Goal: Navigation & Orientation: Go to known website

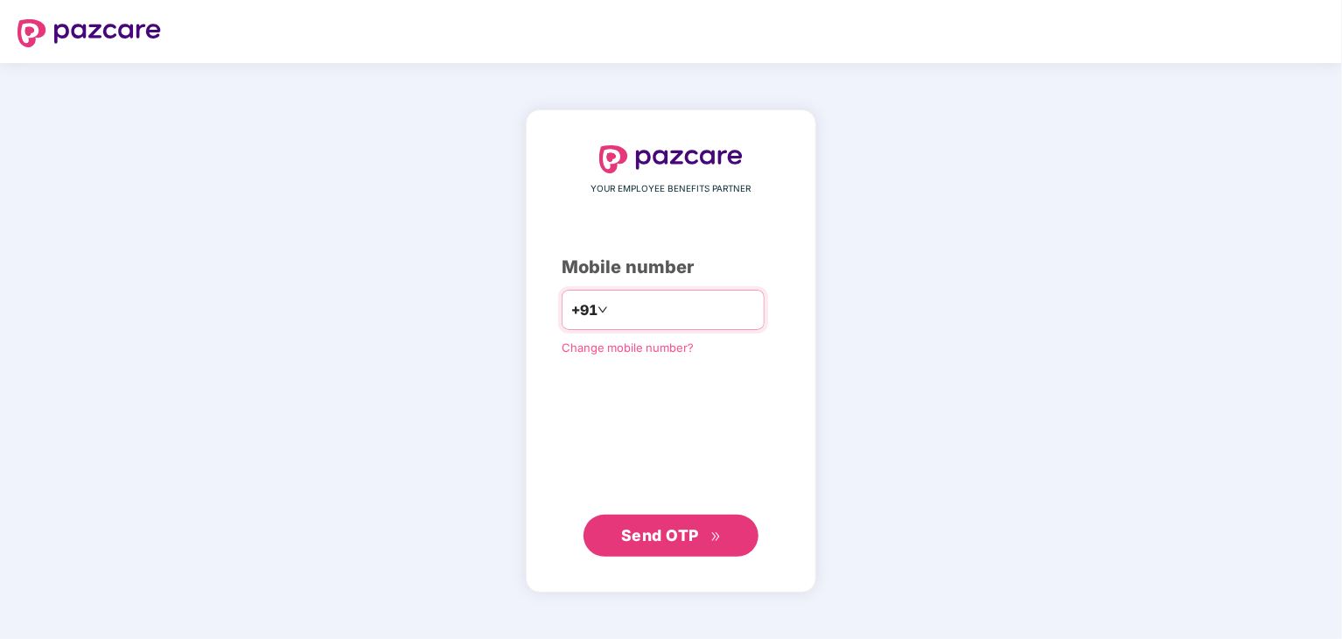
type input "**********"
click at [676, 542] on span "Send OTP" at bounding box center [660, 534] width 78 height 18
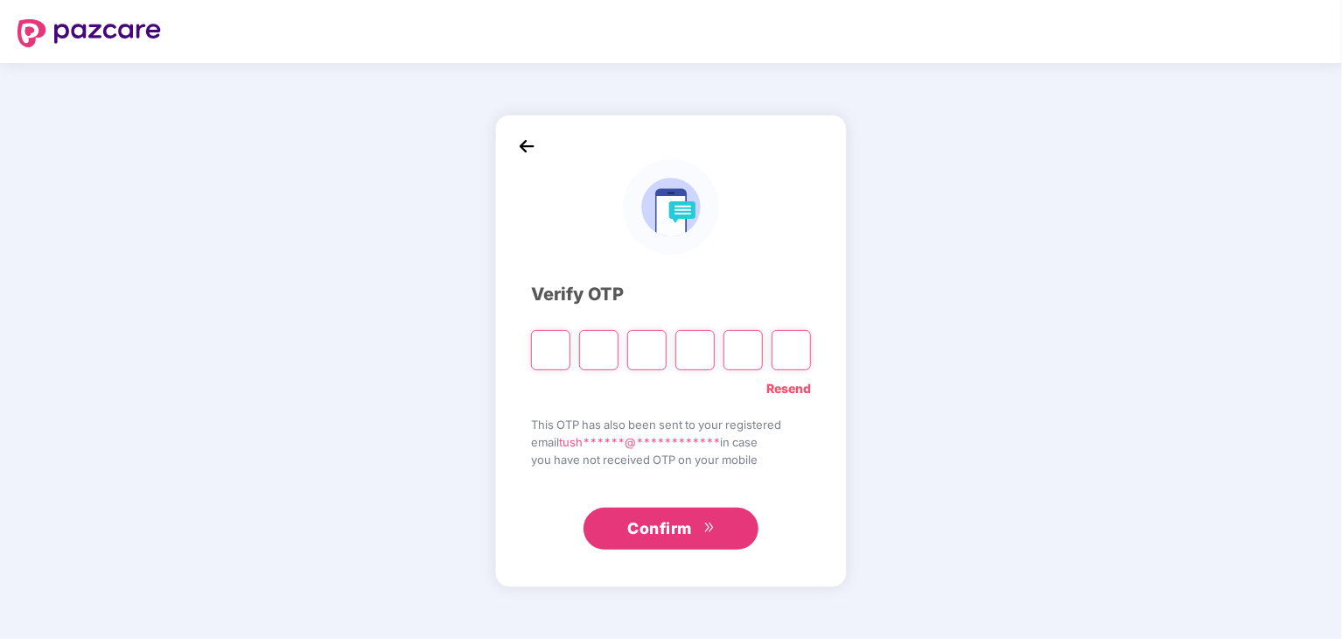
type input "*"
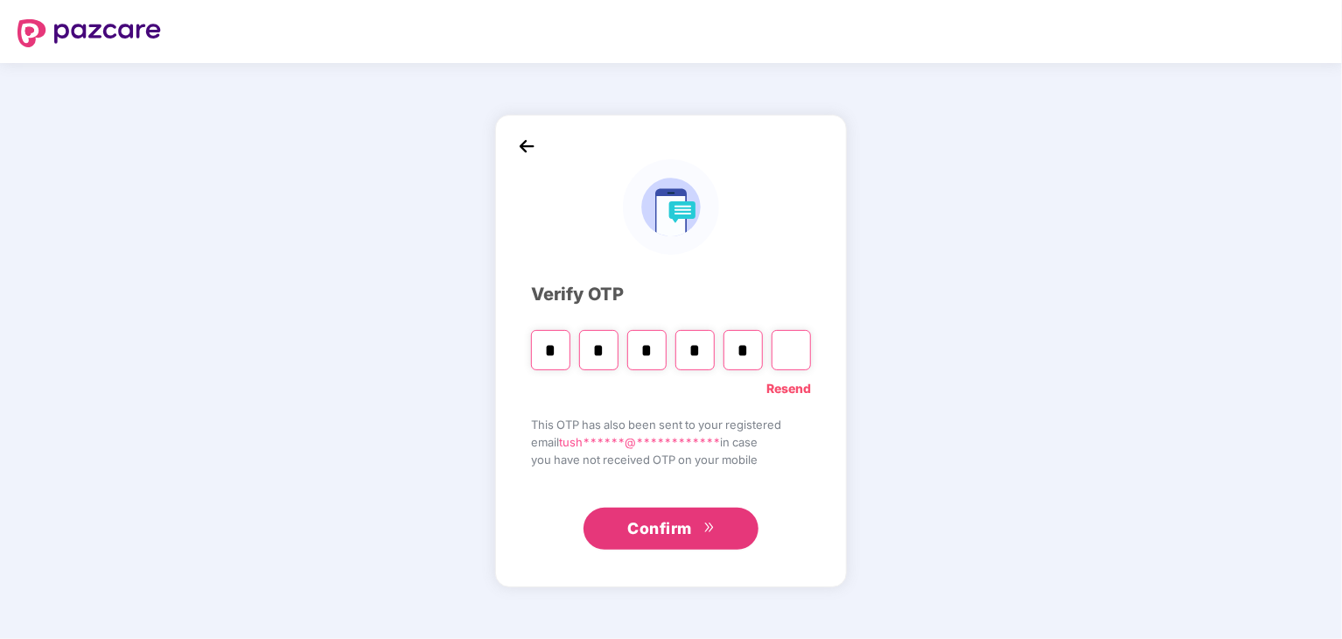
type input "*"
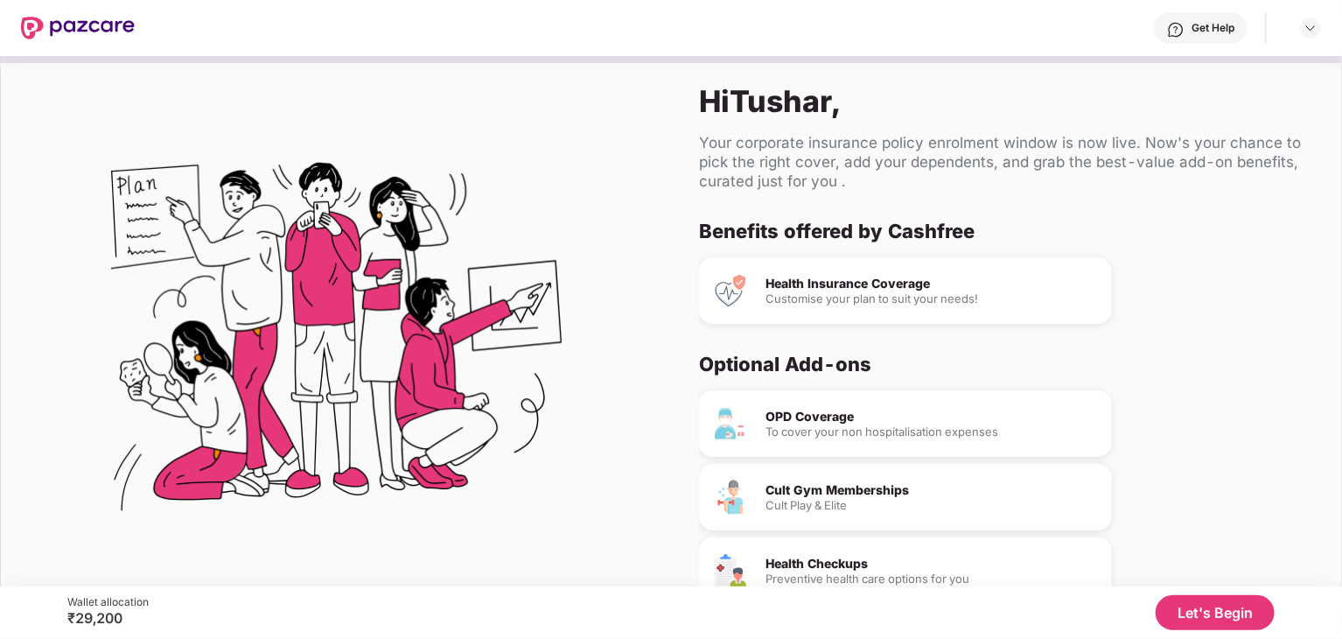
click at [1203, 605] on button "Let's Begin" at bounding box center [1215, 612] width 119 height 35
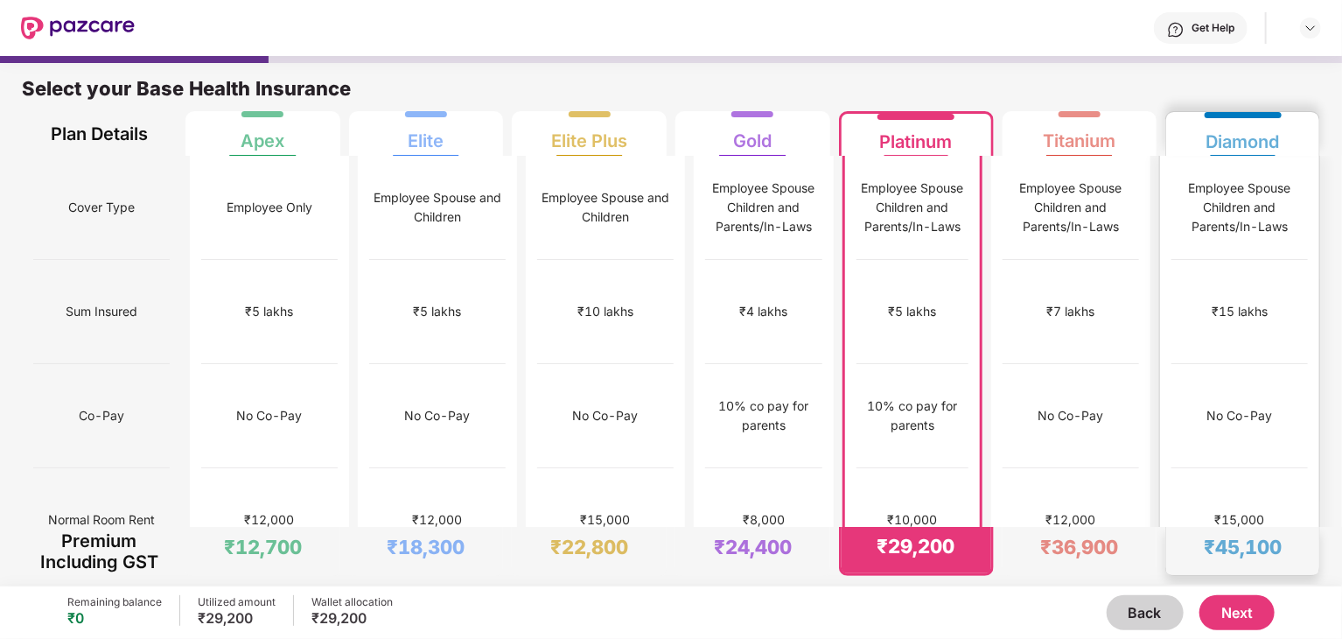
click at [1249, 364] on div "No Co-Pay" at bounding box center [1240, 416] width 137 height 104
